Goal: Information Seeking & Learning: Find specific fact

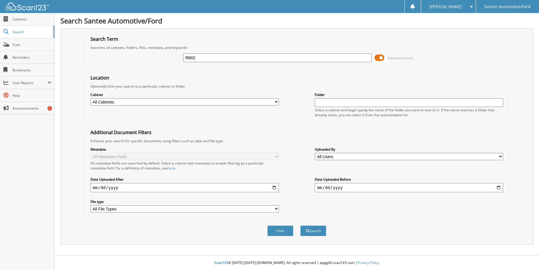
type input "f8802"
click at [300, 225] on button "Search" at bounding box center [313, 230] width 26 height 11
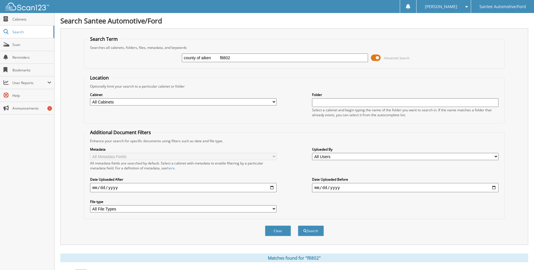
drag, startPoint x: 233, startPoint y: 48, endPoint x: 260, endPoint y: 42, distance: 27.9
click at [260, 42] on fieldset "Search Term Searches all cabinets, folders, files, metadata, and keywords count…" at bounding box center [294, 52] width 421 height 33
drag, startPoint x: 220, startPoint y: 57, endPoint x: 247, endPoint y: 44, distance: 29.7
click at [247, 47] on fieldset "Search Term Searches all cabinets, folders, files, metadata, and keywords count…" at bounding box center [294, 52] width 421 height 33
type input "county of aiken"
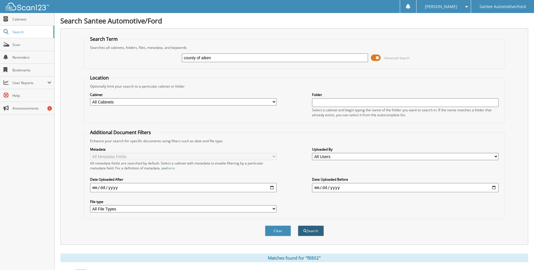
click at [301, 230] on button "Search" at bounding box center [311, 230] width 26 height 11
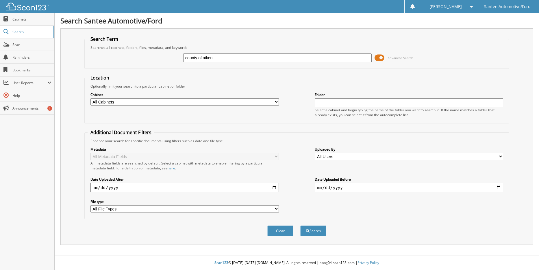
type input "county of aiken"
click at [300, 225] on button "Search" at bounding box center [313, 230] width 26 height 11
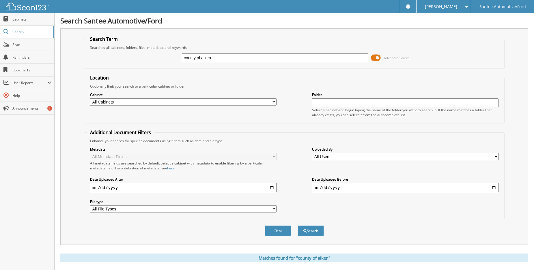
drag, startPoint x: 211, startPoint y: 57, endPoint x: 55, endPoint y: 70, distance: 156.7
type input "F8802"
drag, startPoint x: 378, startPoint y: 58, endPoint x: 371, endPoint y: 58, distance: 6.9
click at [370, 59] on div "F8802 Advanced Search" at bounding box center [294, 58] width 414 height 16
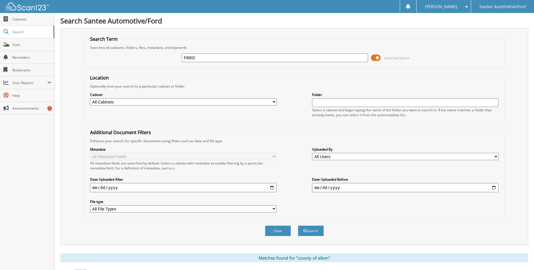
click at [373, 59] on span at bounding box center [376, 57] width 10 height 9
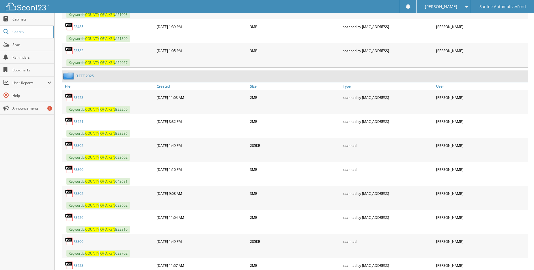
scroll to position [2224, 0]
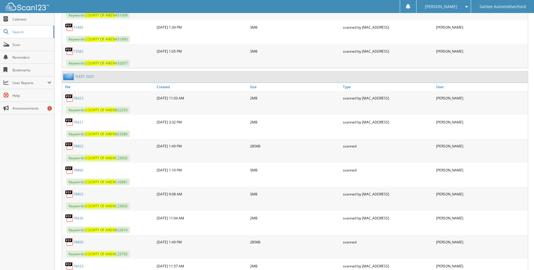
click at [81, 147] on link "F8802" at bounding box center [79, 146] width 10 height 5
